Goal: Transaction & Acquisition: Purchase product/service

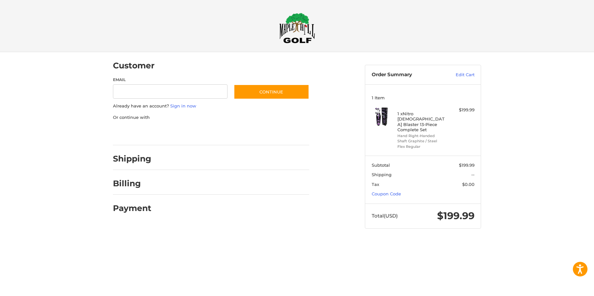
click at [0, 241] on div at bounding box center [0, 241] width 0 height 0
